Goal: Task Accomplishment & Management: Manage account settings

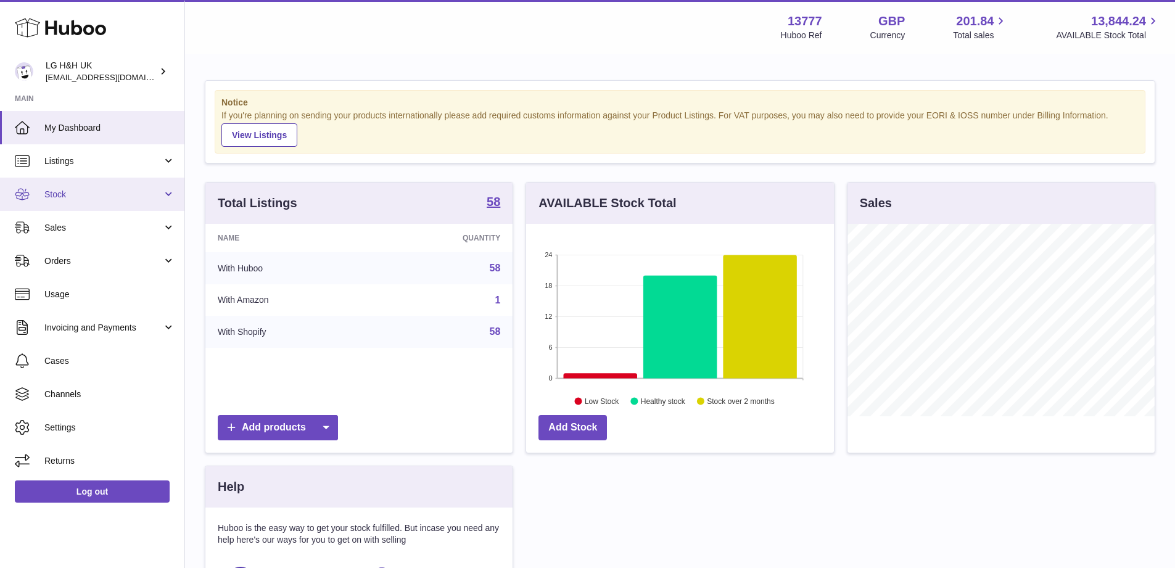
click at [133, 192] on span "Stock" at bounding box center [103, 195] width 118 height 12
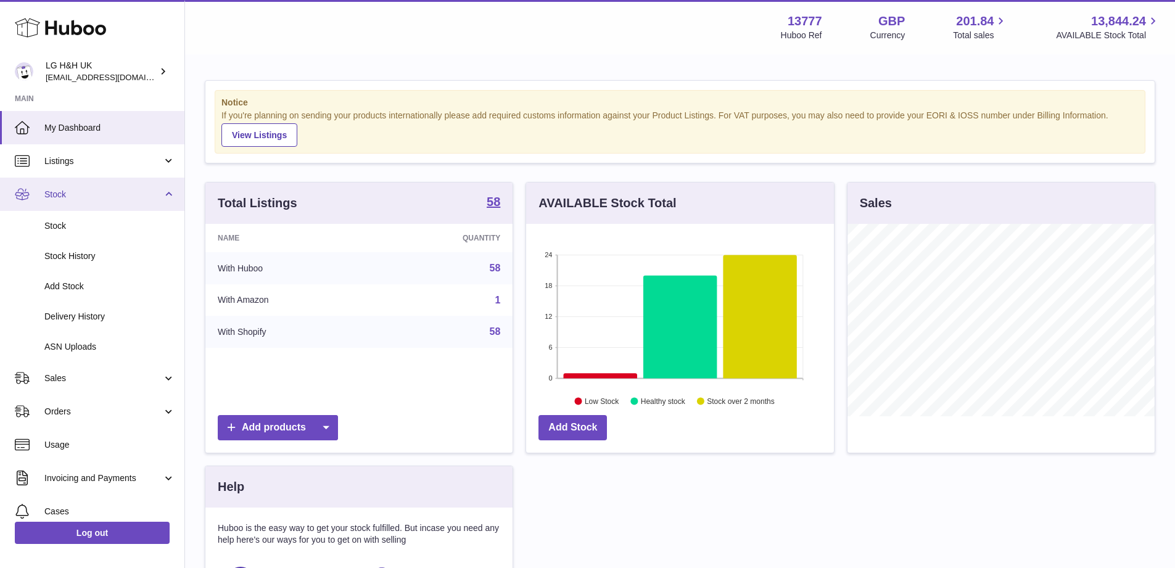
click at [133, 192] on span "Stock" at bounding box center [103, 195] width 118 height 12
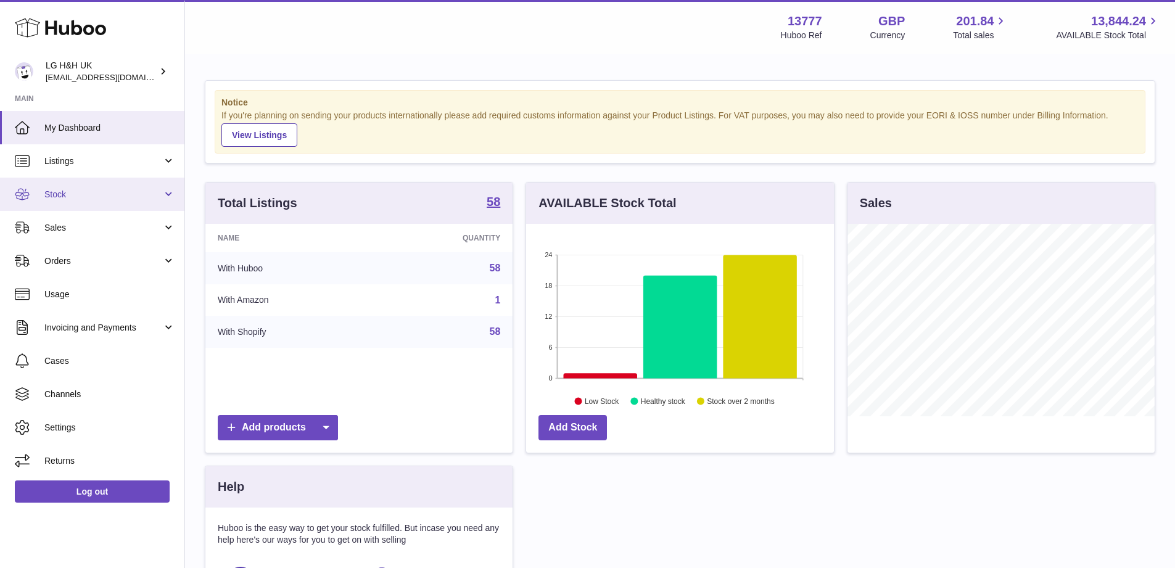
click at [133, 192] on span "Stock" at bounding box center [103, 195] width 118 height 12
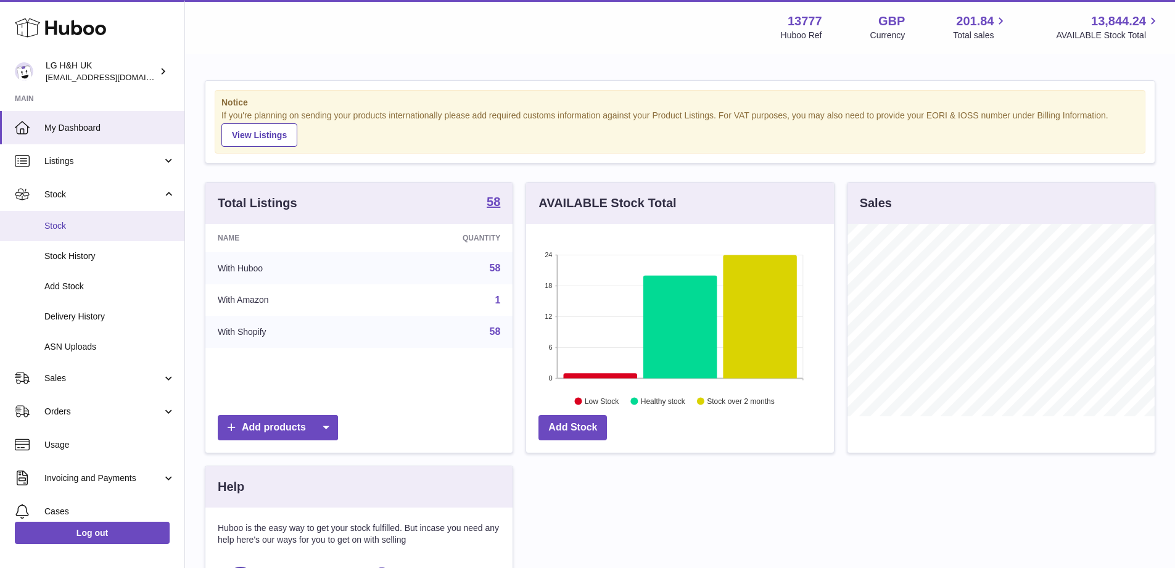
click at [77, 236] on link "Stock" at bounding box center [92, 226] width 184 height 30
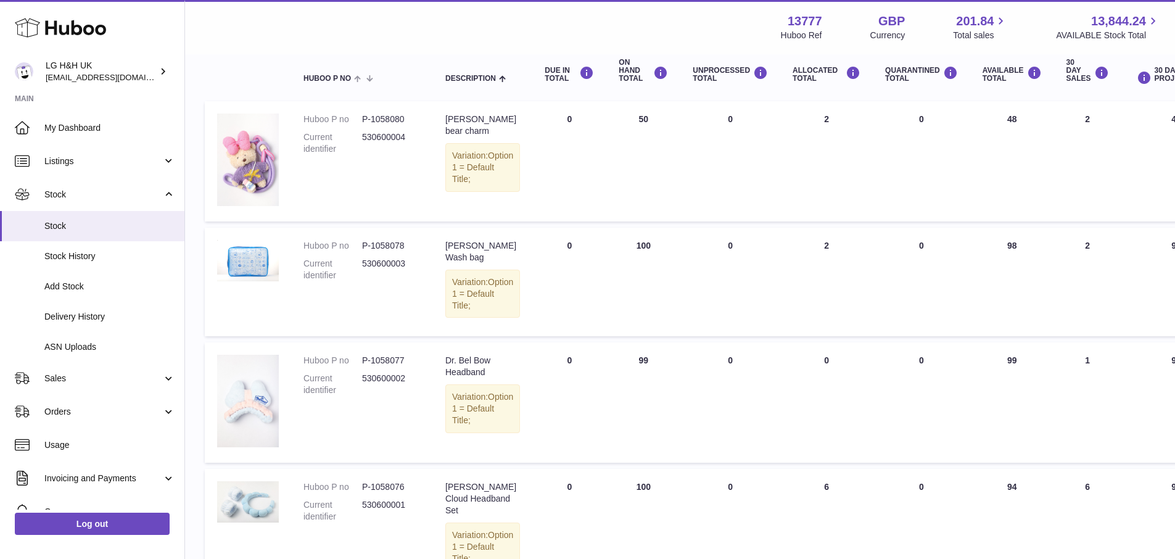
scroll to position [54, 0]
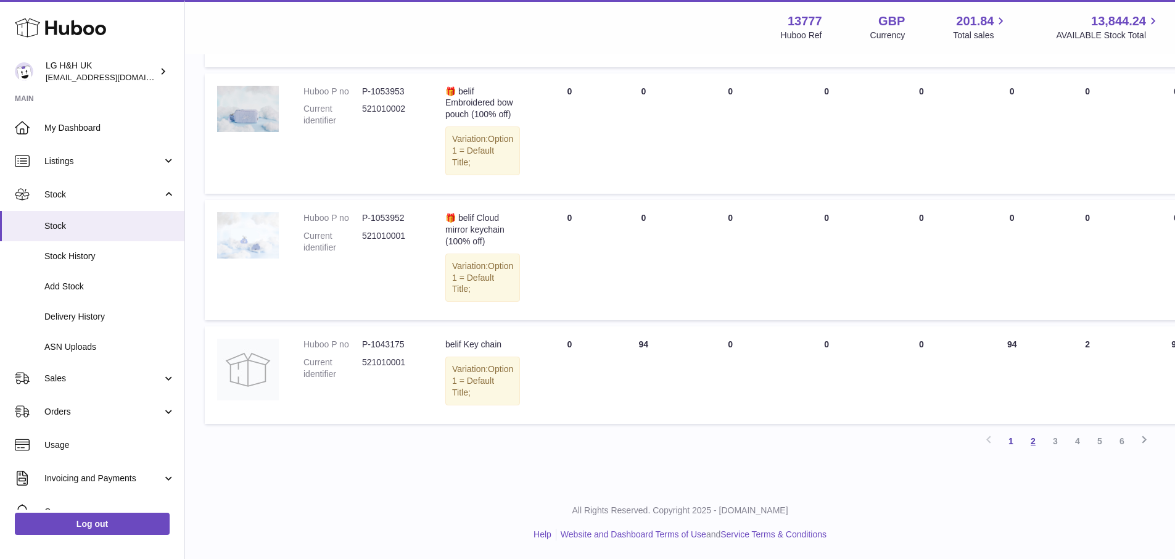
click at [1034, 441] on link "2" at bounding box center [1033, 441] width 22 height 22
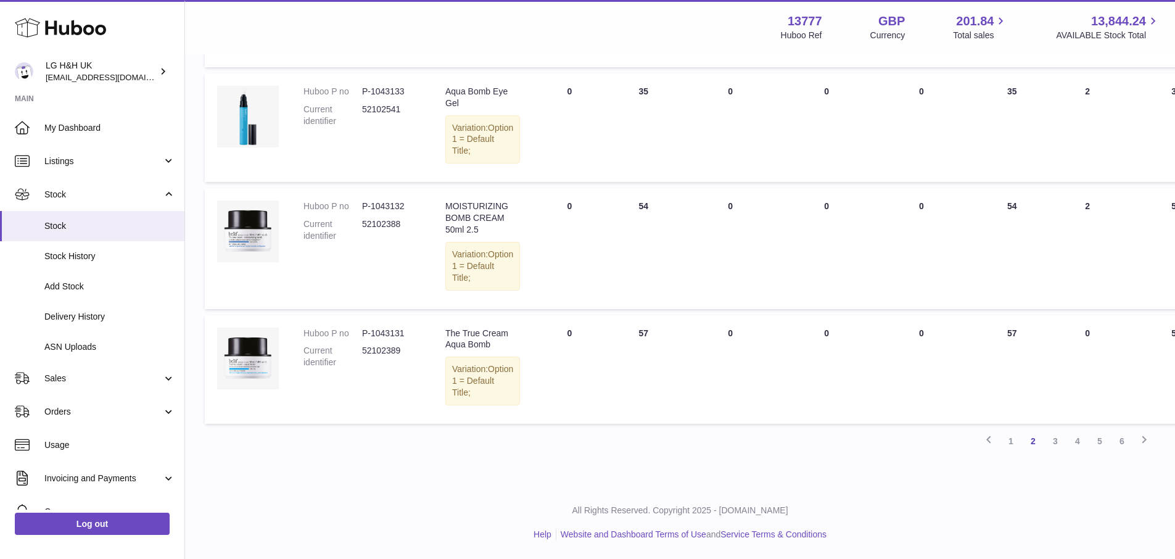
scroll to position [1082, 0]
click at [1057, 437] on link "3" at bounding box center [1055, 441] width 22 height 22
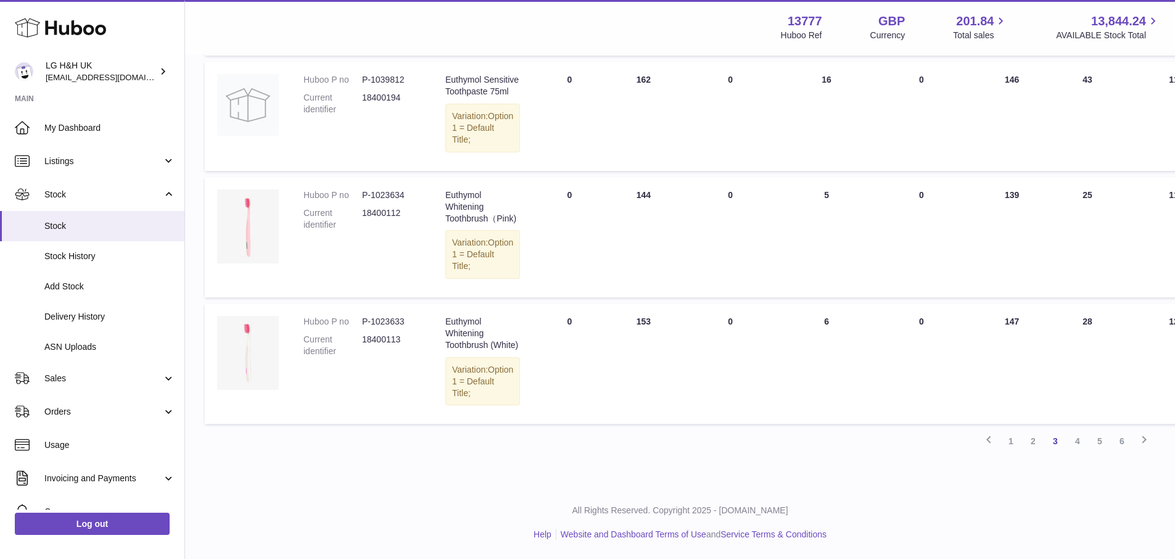
scroll to position [1396, 0]
click at [1074, 443] on link "4" at bounding box center [1077, 441] width 22 height 22
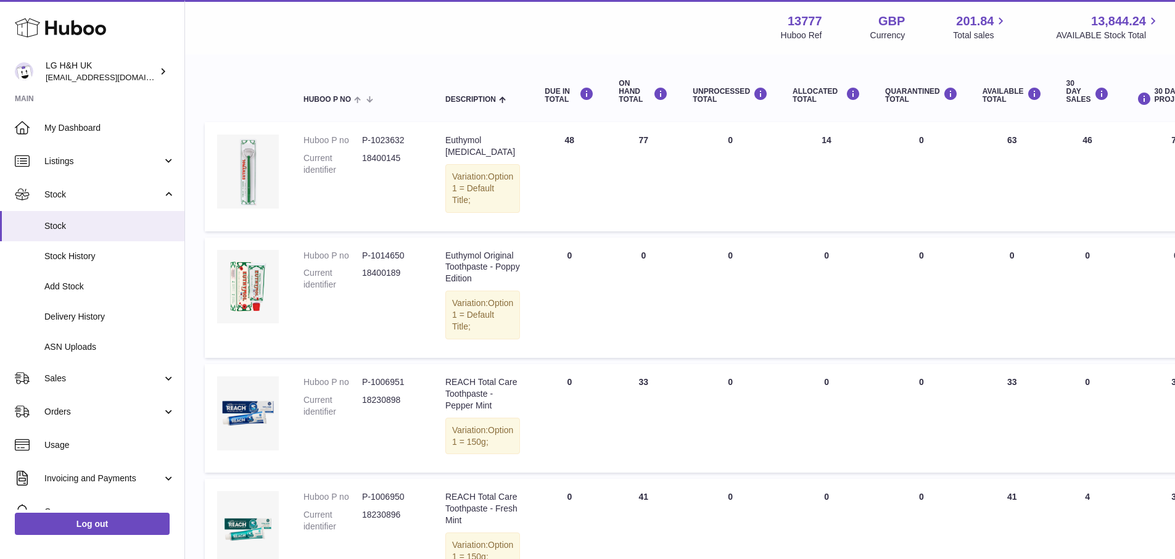
scroll to position [240, 0]
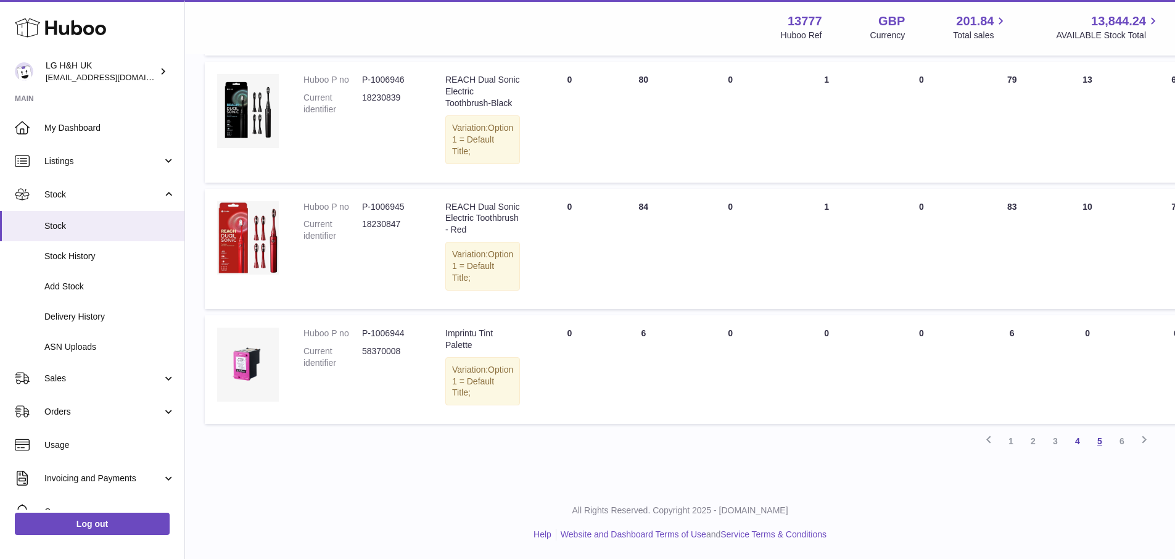
click at [1091, 442] on link "5" at bounding box center [1099, 441] width 22 height 22
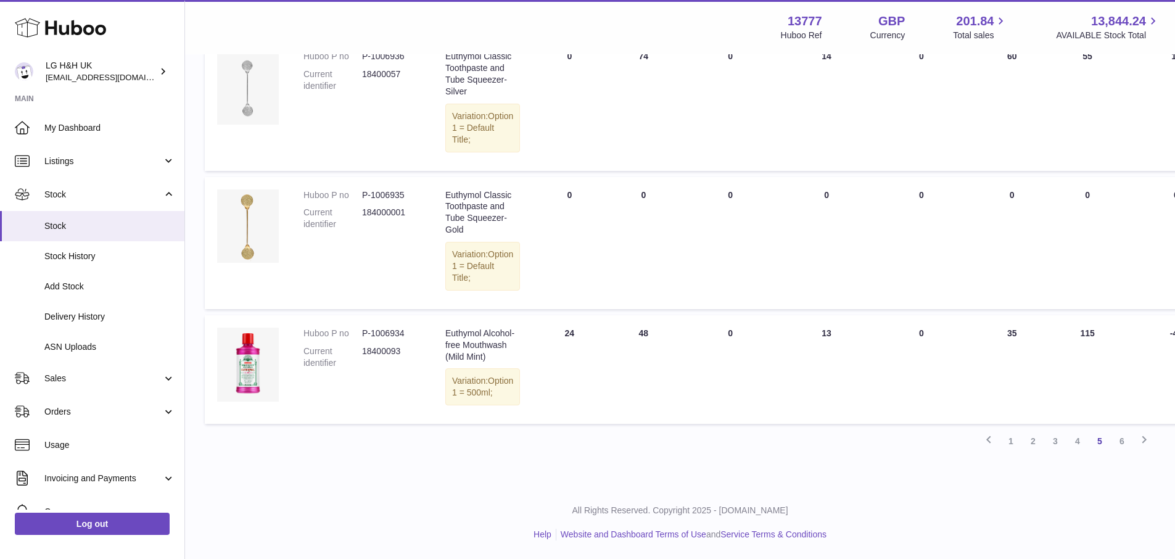
scroll to position [1186, 0]
